Goal: Use online tool/utility: Use online tool/utility

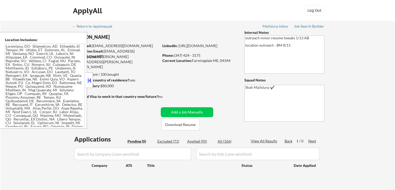
click at [89, 81] on button at bounding box center [90, 80] width 6 height 8
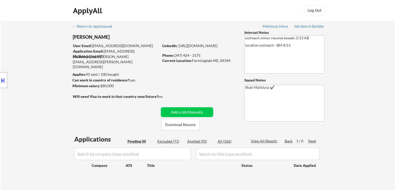
click at [21, 67] on div "Location Inclusions:" at bounding box center [46, 80] width 93 height 96
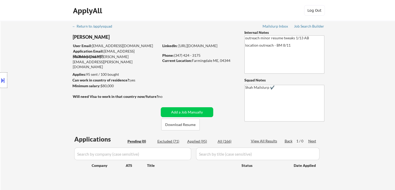
click at [21, 67] on div "Location Inclusions:" at bounding box center [46, 80] width 93 height 96
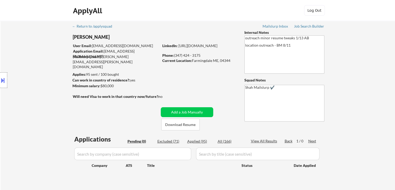
drag, startPoint x: 1, startPoint y: 72, endPoint x: 70, endPoint y: 124, distance: 86.8
click at [4, 73] on div "Location Inclusions:" at bounding box center [46, 80] width 93 height 96
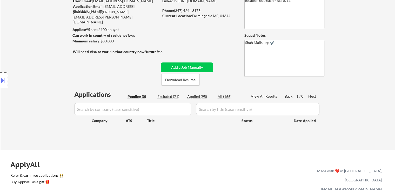
scroll to position [52, 0]
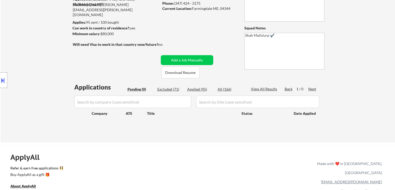
click at [3, 82] on button at bounding box center [3, 80] width 6 height 9
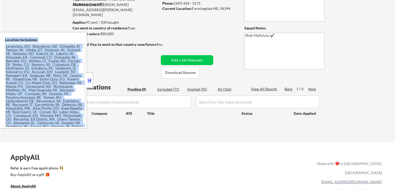
click at [92, 80] on button at bounding box center [90, 80] width 6 height 8
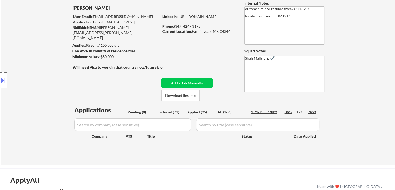
scroll to position [0, 0]
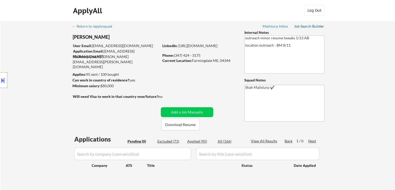
click at [308, 24] on div "Job Search Builder" at bounding box center [309, 26] width 30 height 4
click at [2, 76] on button at bounding box center [3, 80] width 6 height 9
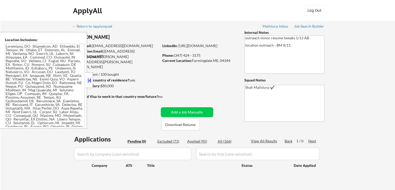
click at [38, 27] on div "← Return to /applysquad Mailslurp Inbox Job Search Builder [PERSON_NAME] User E…" at bounding box center [198, 107] width 395 height 173
click at [90, 81] on button at bounding box center [90, 80] width 6 height 8
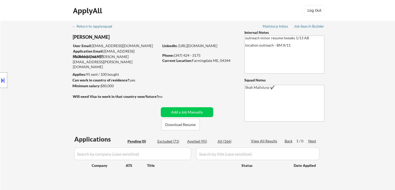
click at [31, 43] on div "Location Inclusions:" at bounding box center [46, 80] width 93 height 96
